Goal: Transaction & Acquisition: Download file/media

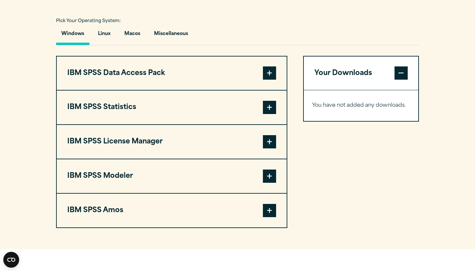
scroll to position [472, 0]
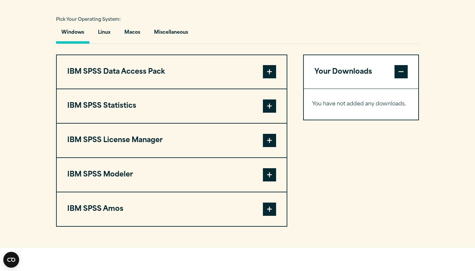
click at [265, 113] on span at bounding box center [269, 105] width 13 height 13
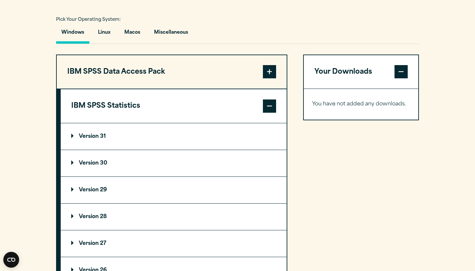
click at [88, 139] on p "Version 31" at bounding box center [88, 136] width 35 height 5
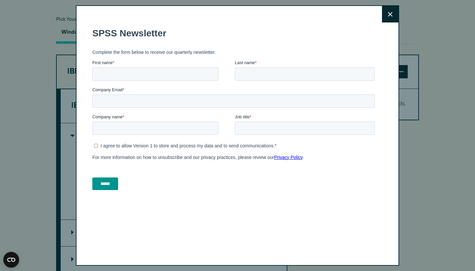
click at [391, 15] on icon at bounding box center [390, 14] width 5 height 5
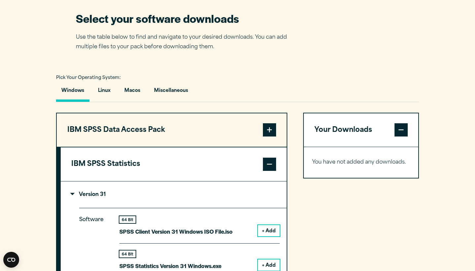
scroll to position [426, 0]
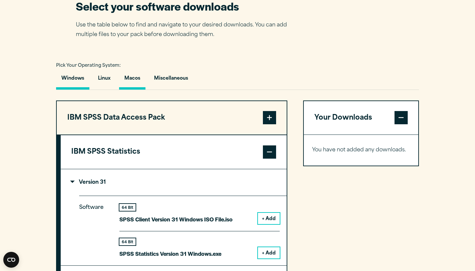
click at [134, 89] on button "Macos" at bounding box center [132, 80] width 26 height 19
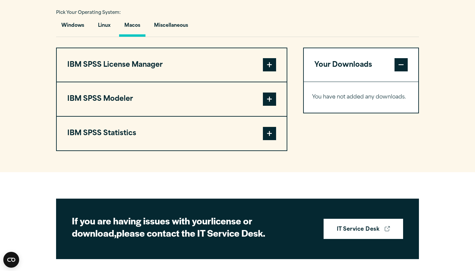
scroll to position [479, 0]
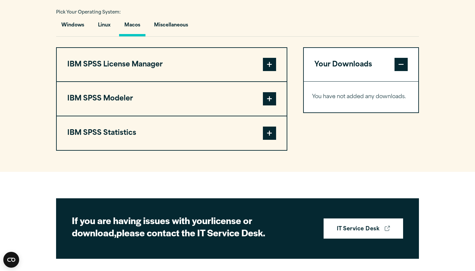
click at [171, 148] on button "IBM SPSS Statistics" at bounding box center [172, 133] width 230 height 34
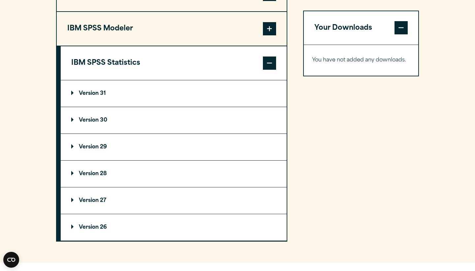
scroll to position [553, 0]
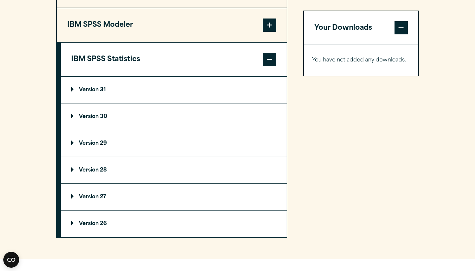
click at [117, 103] on summary "Version 31" at bounding box center [174, 90] width 226 height 26
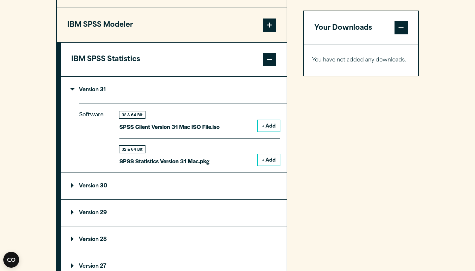
click at [265, 165] on button "+ Add" at bounding box center [269, 159] width 22 height 11
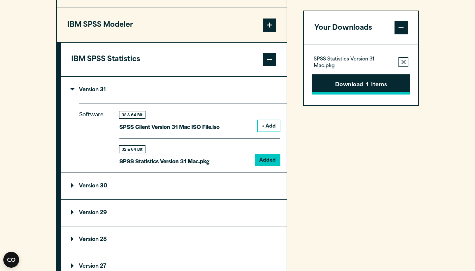
click at [366, 82] on span "1" at bounding box center [367, 85] width 2 height 9
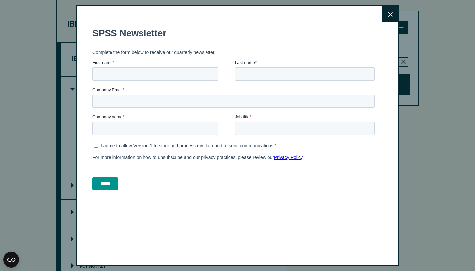
click at [392, 13] on icon at bounding box center [390, 14] width 5 height 5
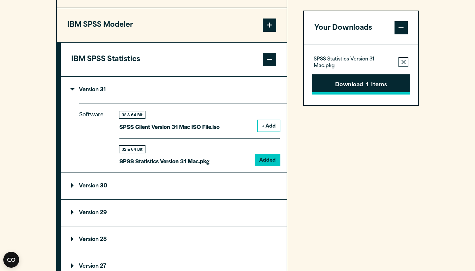
click at [362, 83] on button "Download 1 Items" at bounding box center [361, 84] width 98 height 20
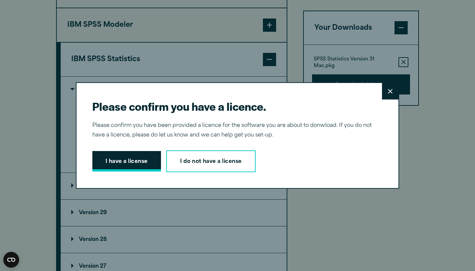
click at [130, 163] on button "I have a license" at bounding box center [126, 161] width 69 height 20
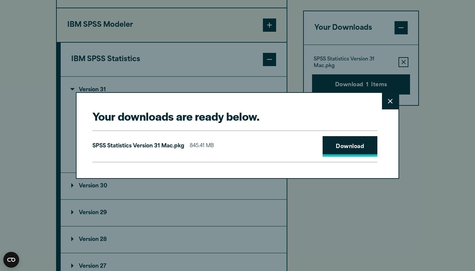
click at [348, 149] on link "Download" at bounding box center [350, 146] width 55 height 20
